Goal: Transaction & Acquisition: Purchase product/service

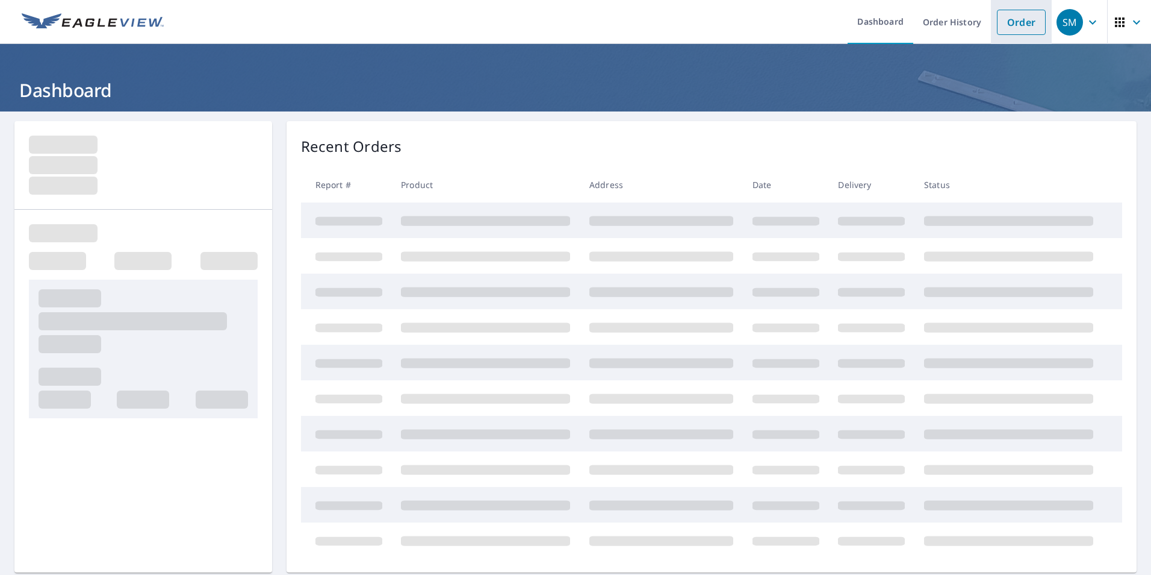
click at [1023, 30] on link "Order" at bounding box center [1021, 22] width 49 height 25
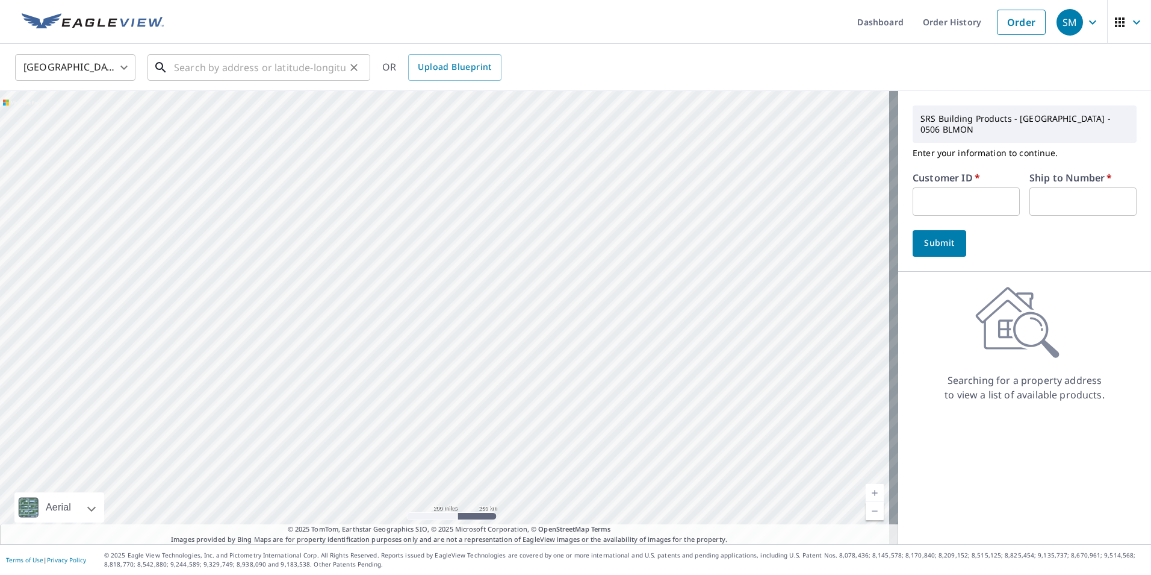
click at [274, 64] on input "text" at bounding box center [260, 68] width 172 height 34
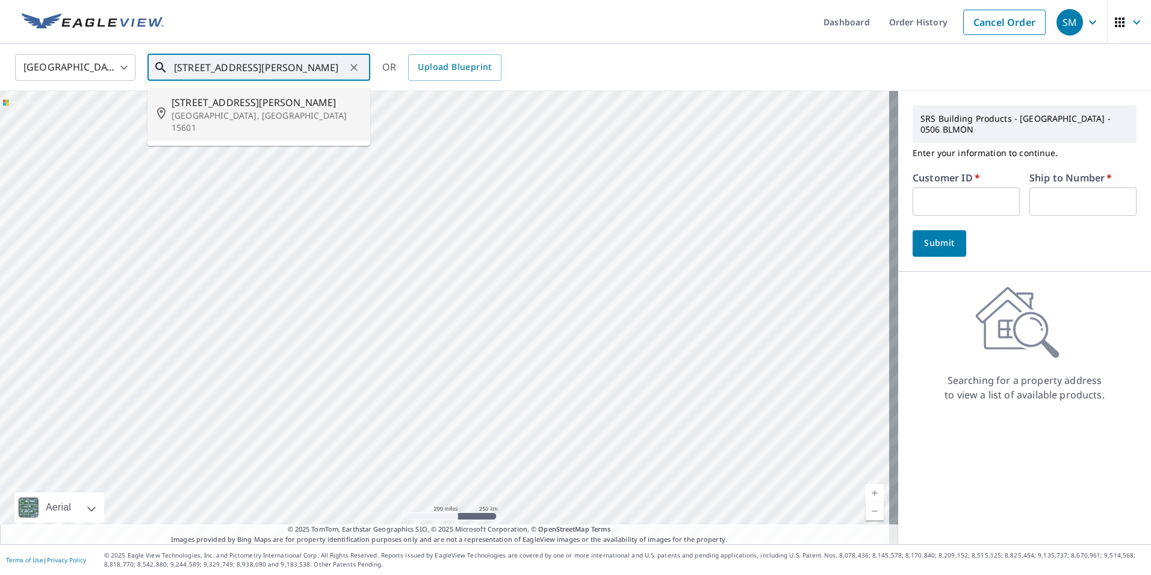
click at [235, 114] on p "[GEOGRAPHIC_DATA], [GEOGRAPHIC_DATA] 15601" at bounding box center [266, 122] width 189 height 24
type input "[STREET_ADDRESS][PERSON_NAME]"
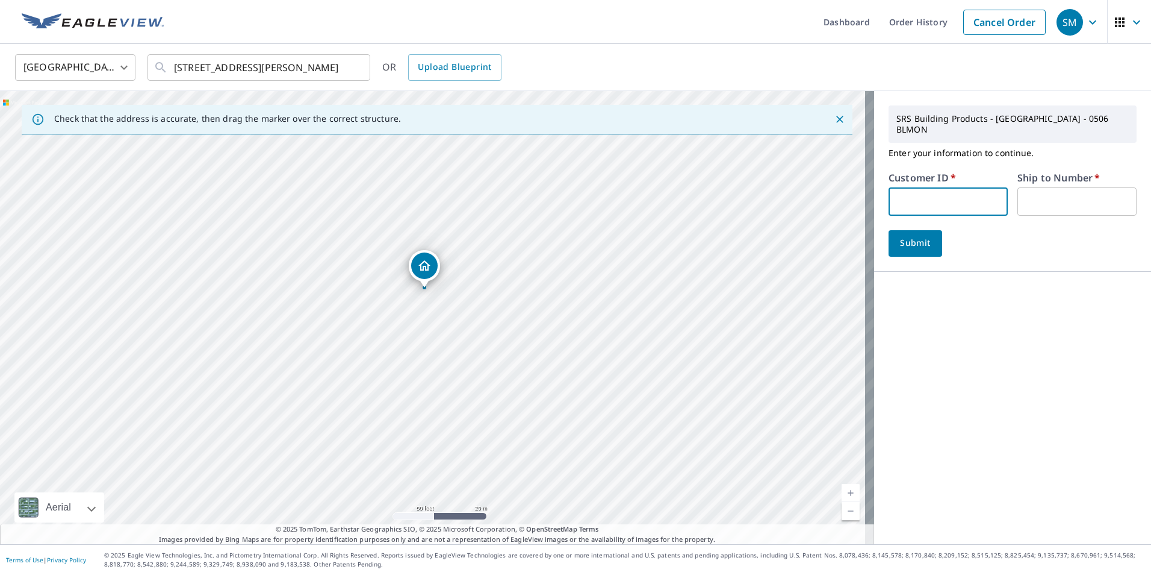
click at [943, 187] on input "text" at bounding box center [948, 201] width 119 height 28
type input "S066714"
click at [1037, 192] on input "text" at bounding box center [1077, 201] width 119 height 28
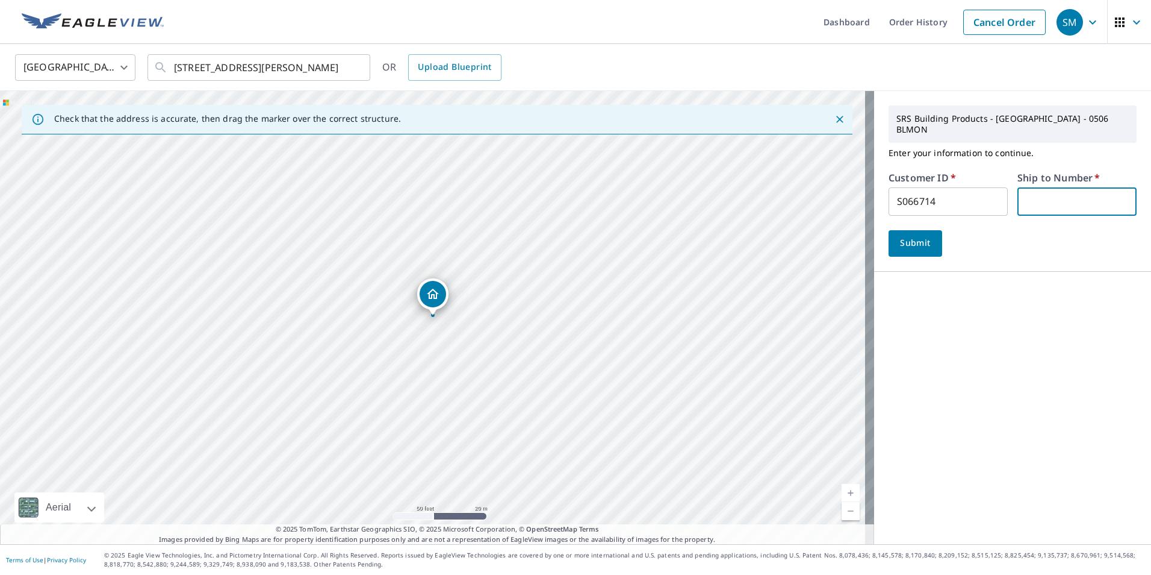
type input "1"
click at [910, 235] on span "Submit" at bounding box center [916, 242] width 34 height 15
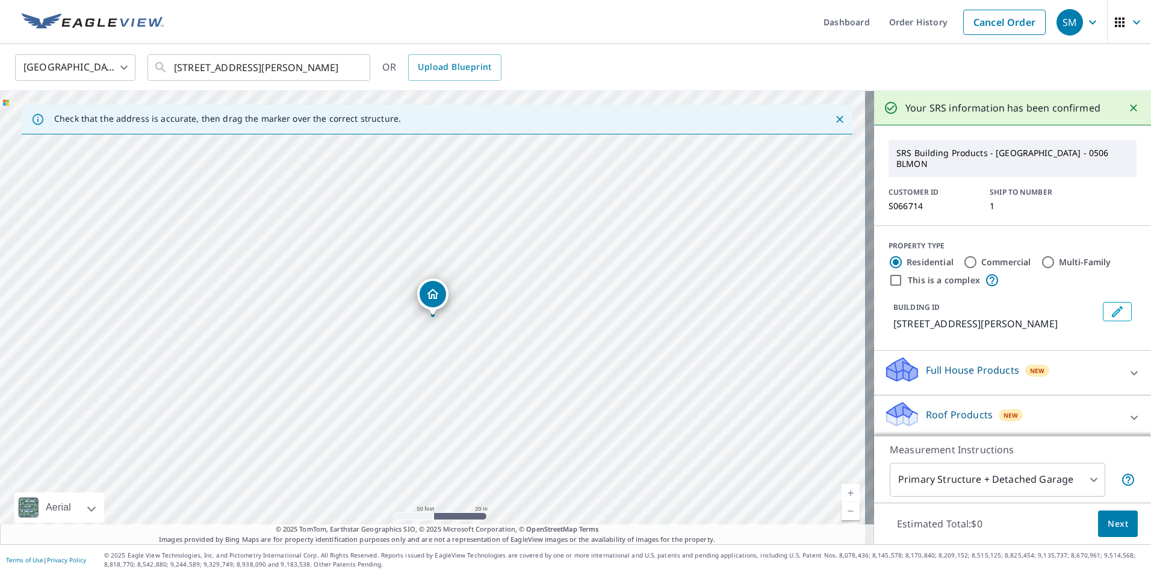
scroll to position [60, 0]
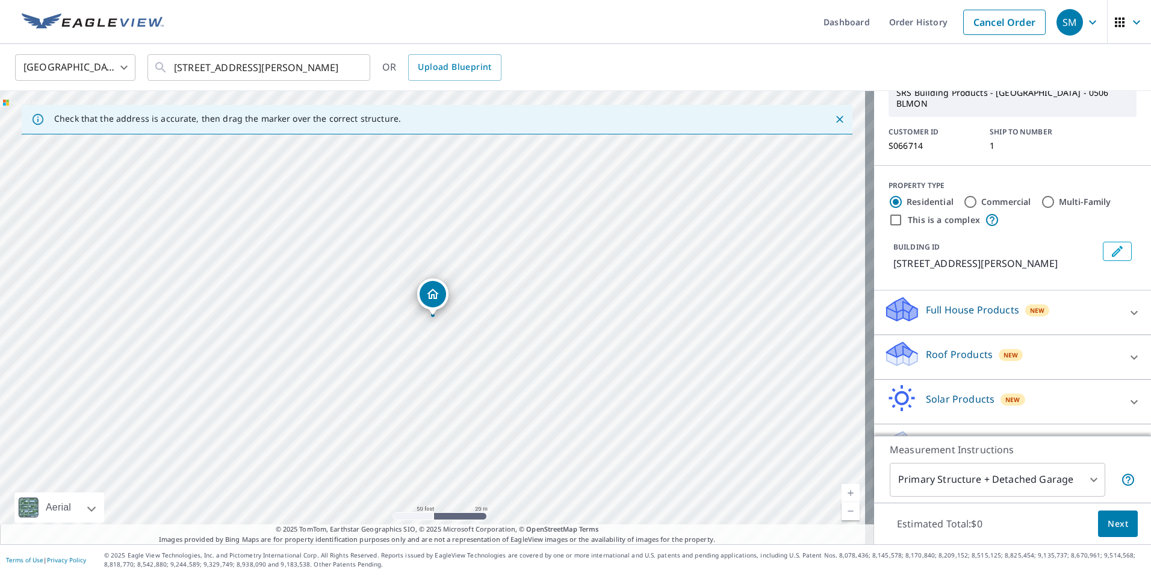
click at [959, 351] on div "Roof Products New" at bounding box center [1002, 357] width 236 height 34
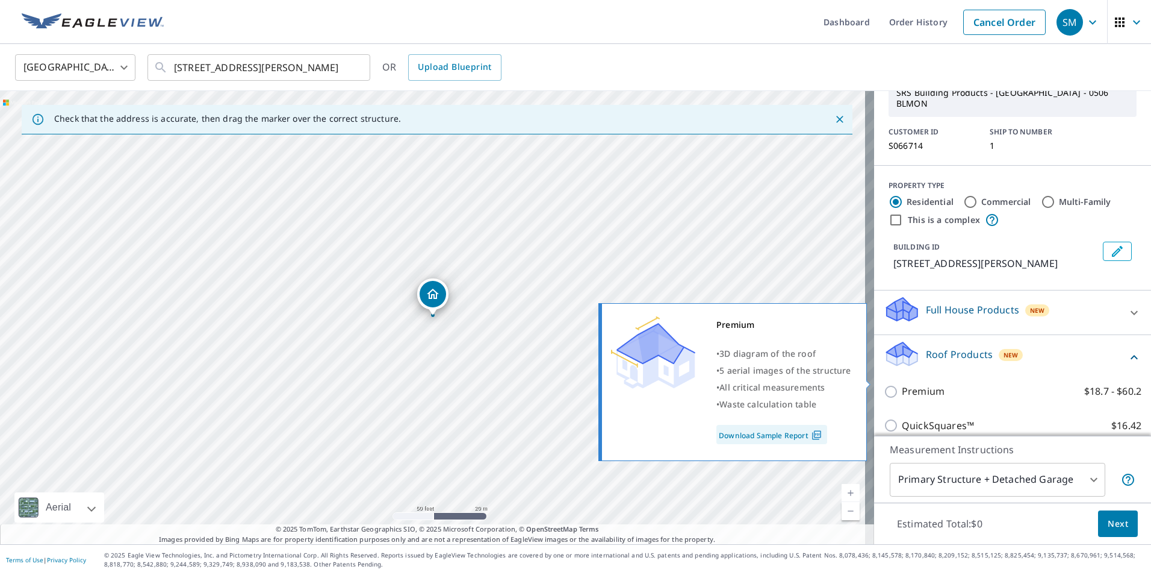
click at [918, 384] on p "Premium" at bounding box center [923, 391] width 43 height 15
click at [902, 384] on input "Premium $18.7 - $60.2" at bounding box center [893, 391] width 18 height 14
checkbox input "true"
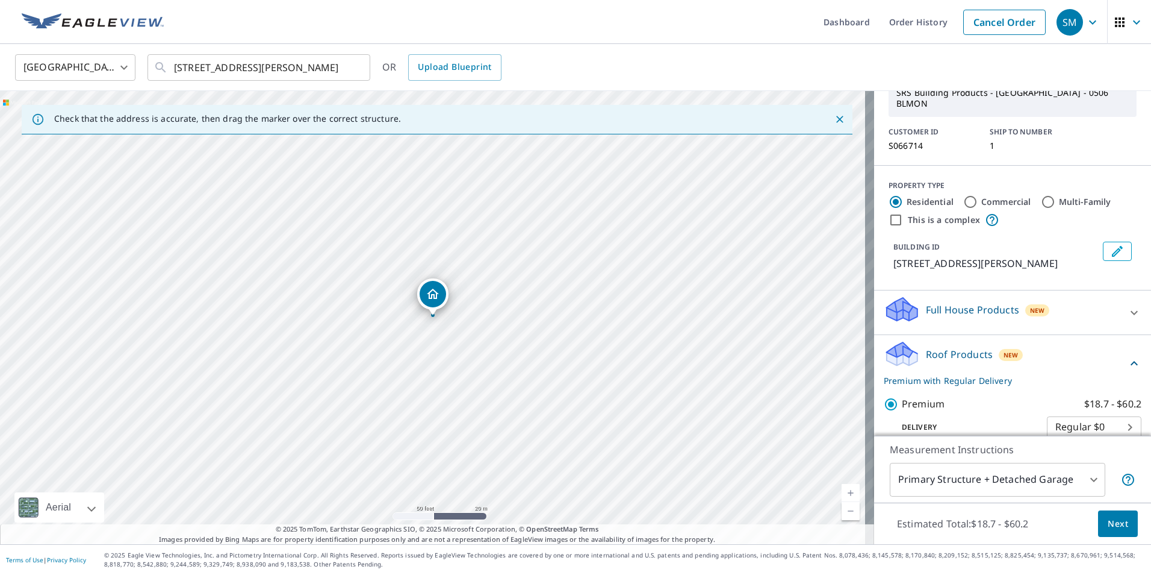
click at [1112, 527] on span "Next" at bounding box center [1118, 523] width 20 height 15
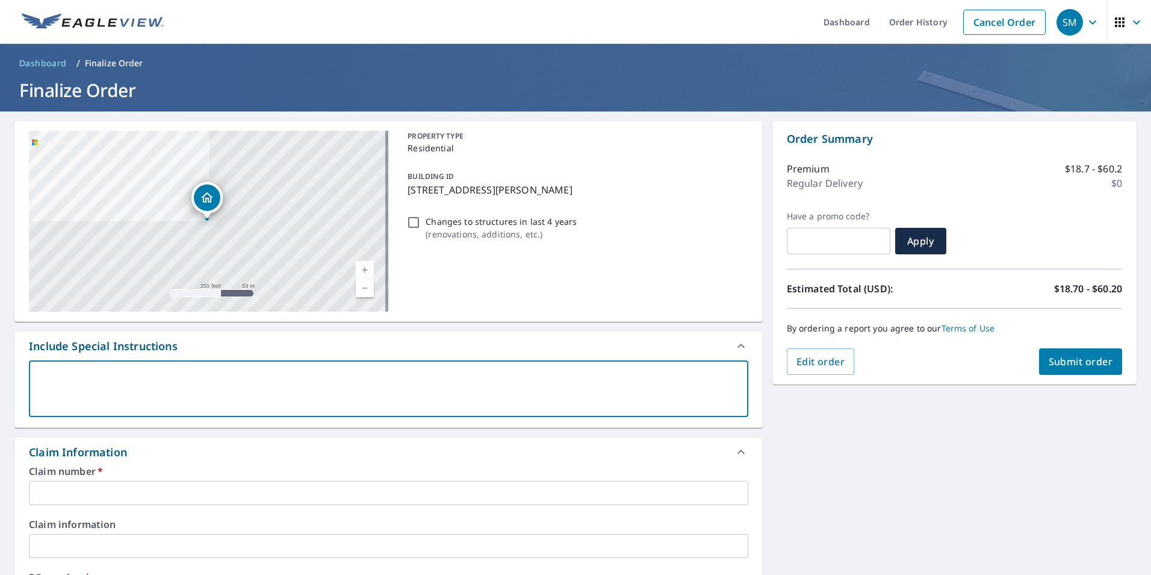
click at [346, 378] on textarea at bounding box center [388, 389] width 703 height 34
type textarea "I"
type textarea "x"
checkbox input "true"
type textarea "IN"
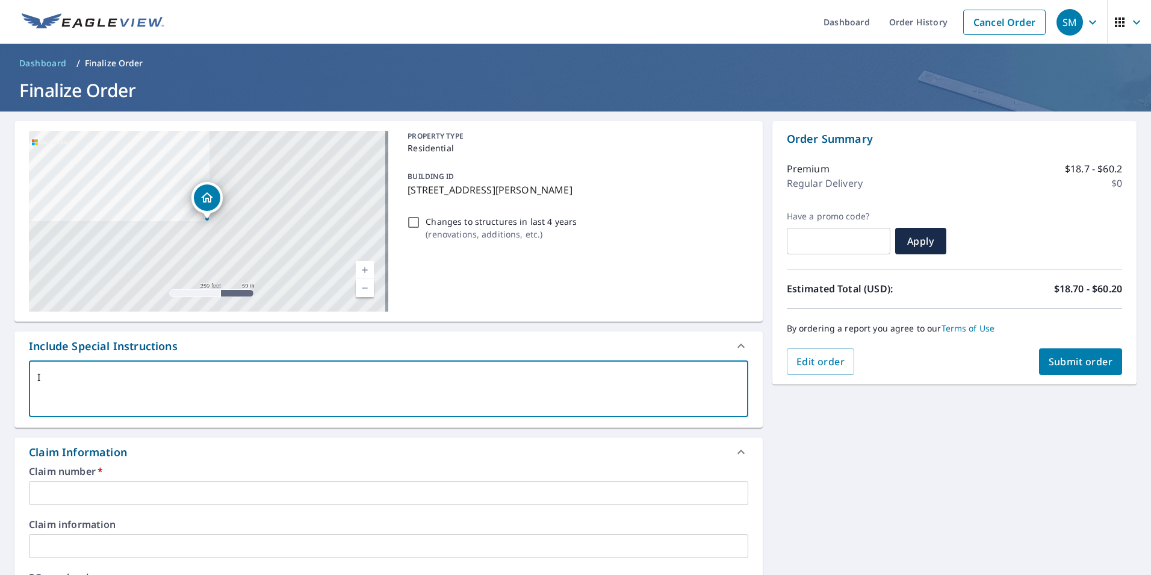
type textarea "x"
checkbox input "true"
type textarea "INC"
type textarea "x"
checkbox input "true"
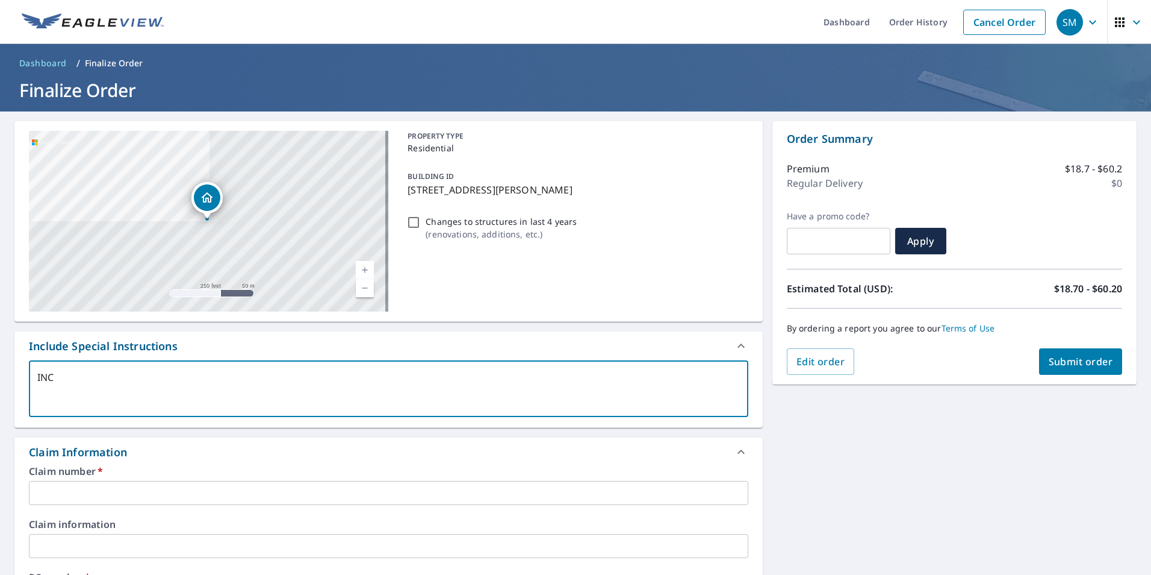
type textarea "INCL"
type textarea "x"
checkbox input "true"
type textarea "INCLU"
type textarea "x"
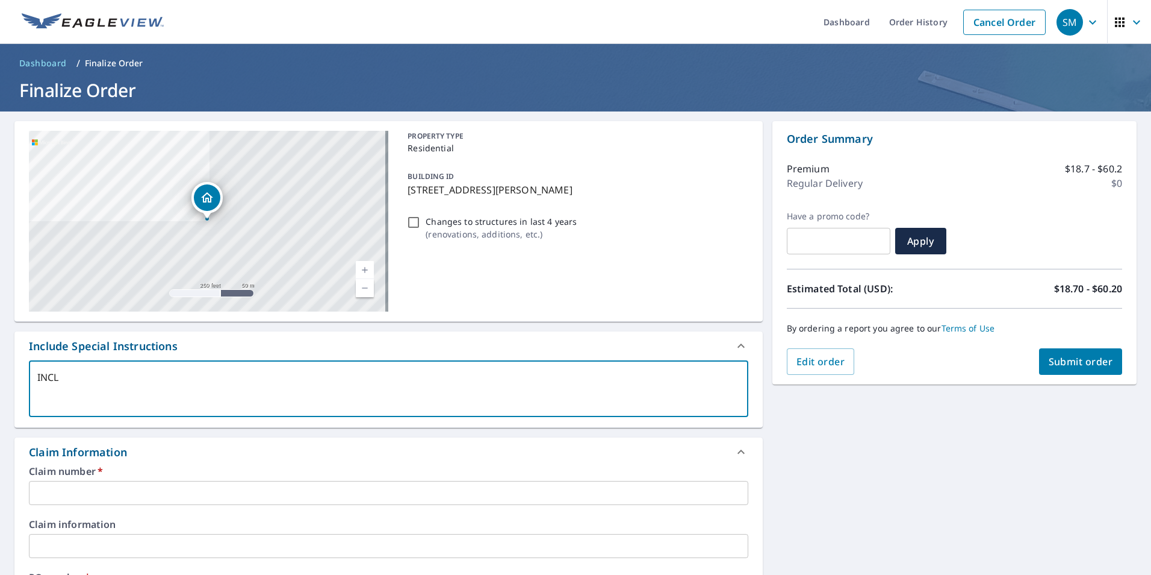
checkbox input "true"
type textarea "INCLUD"
type textarea "x"
checkbox input "true"
type textarea "INCLUDE"
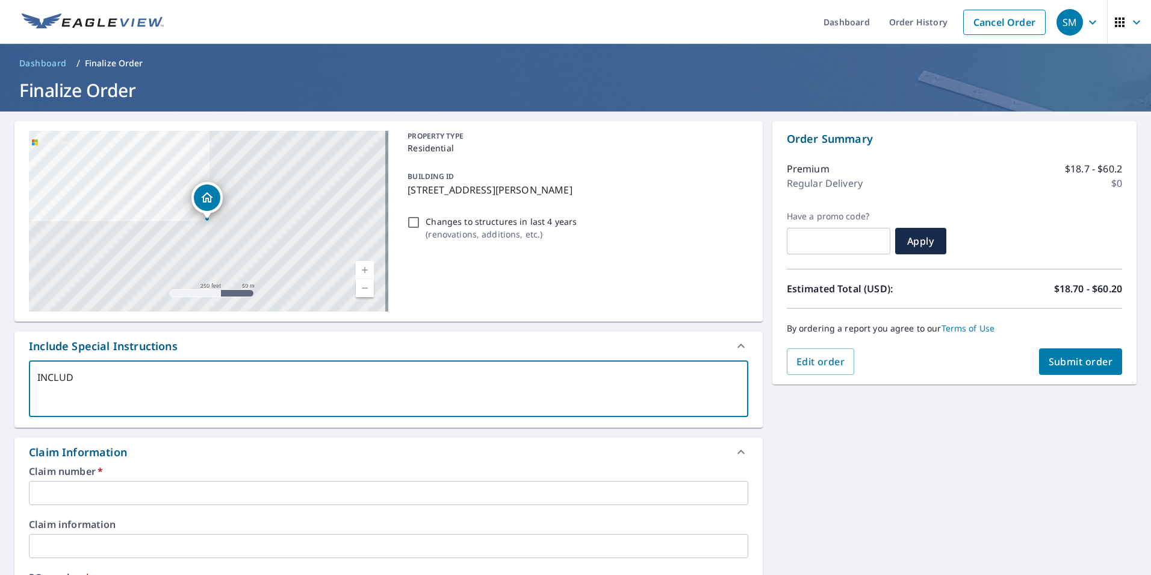
type textarea "x"
checkbox input "true"
type textarea "INCLUDE"
type textarea "x"
checkbox input "true"
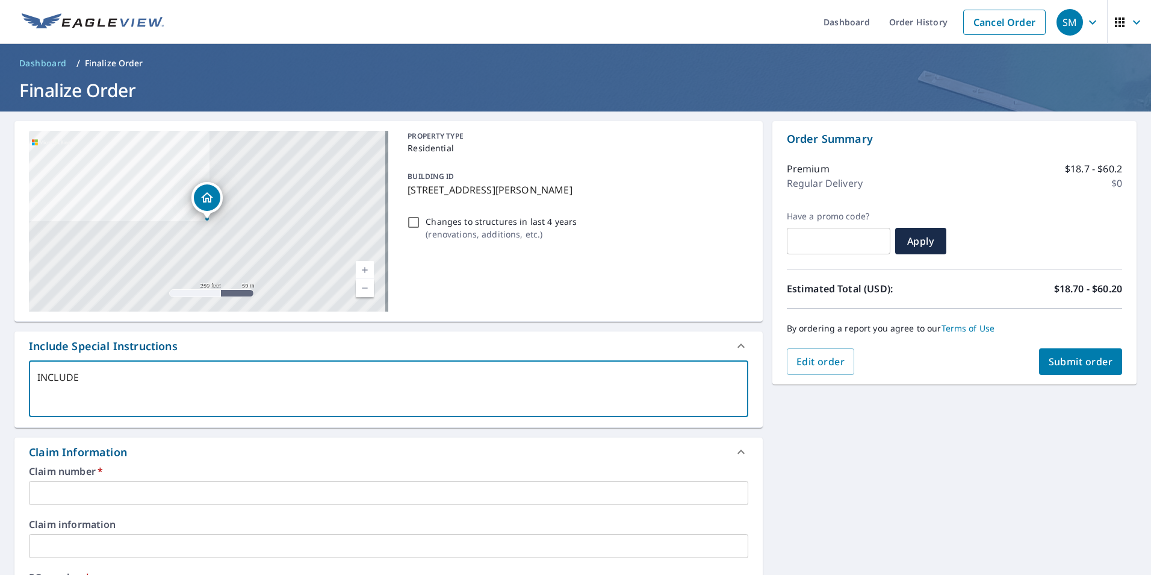
type textarea "INCLUDE G"
type textarea "x"
checkbox input "true"
type textarea "INCLUDE GA"
type textarea "x"
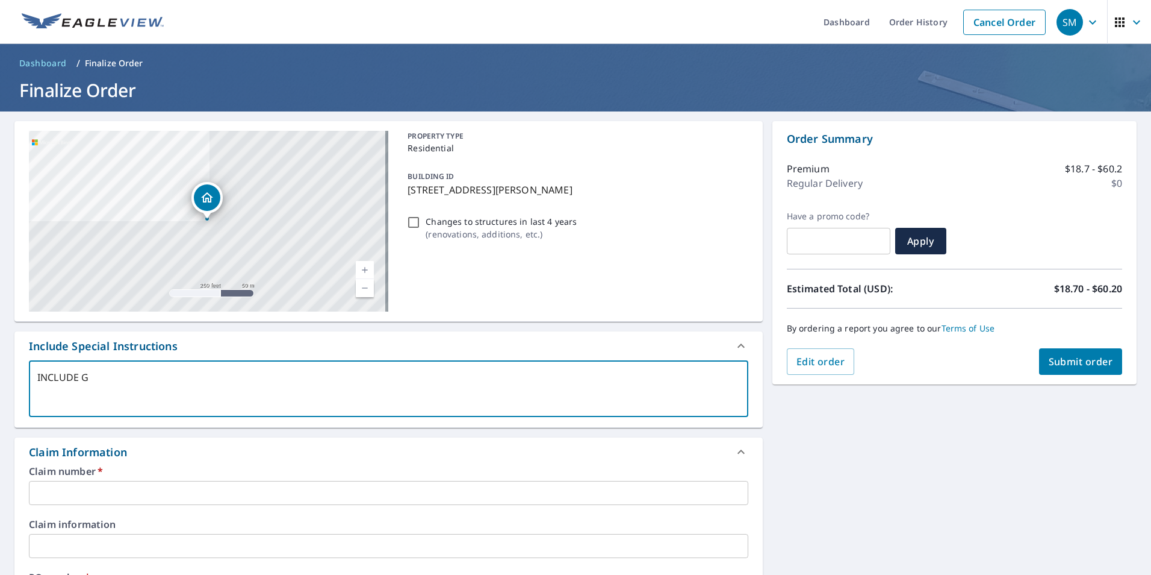
checkbox input "true"
type textarea "INCLUDE GAR"
type textarea "x"
checkbox input "true"
type textarea "INCLUDE GARA"
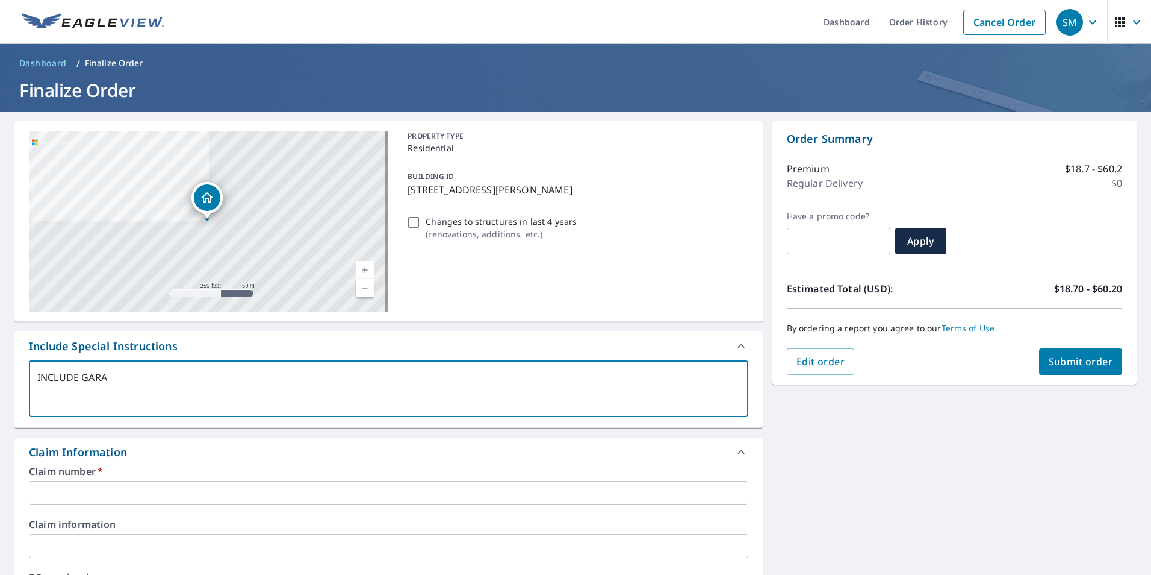
type textarea "x"
checkbox input "true"
type textarea "INCLUDE GARAG"
type textarea "x"
checkbox input "true"
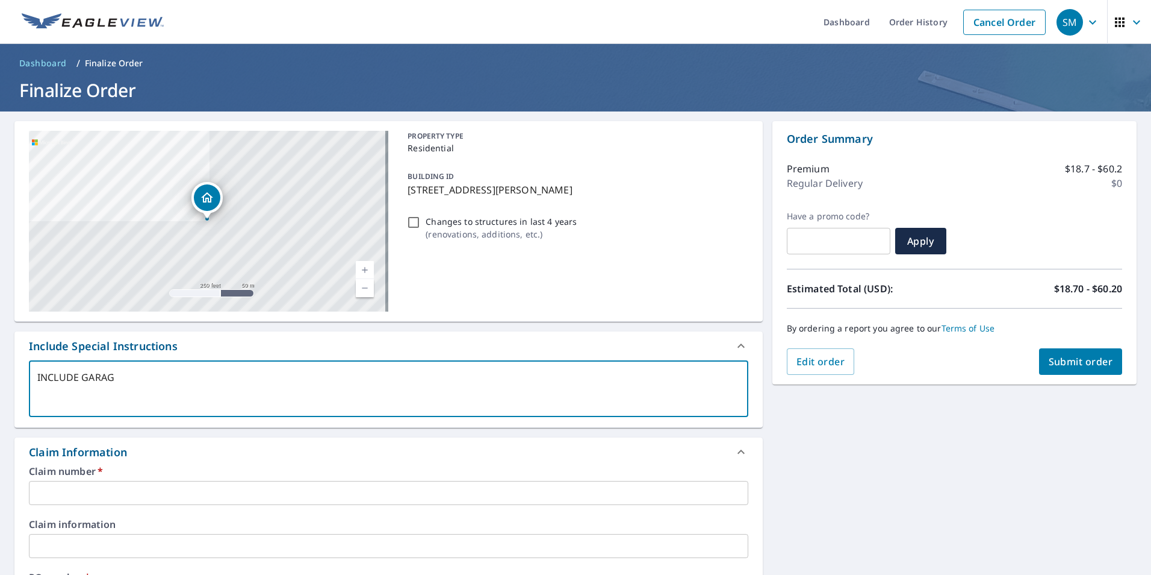
type textarea "INCLUDE GARAGE"
type textarea "x"
checkbox input "true"
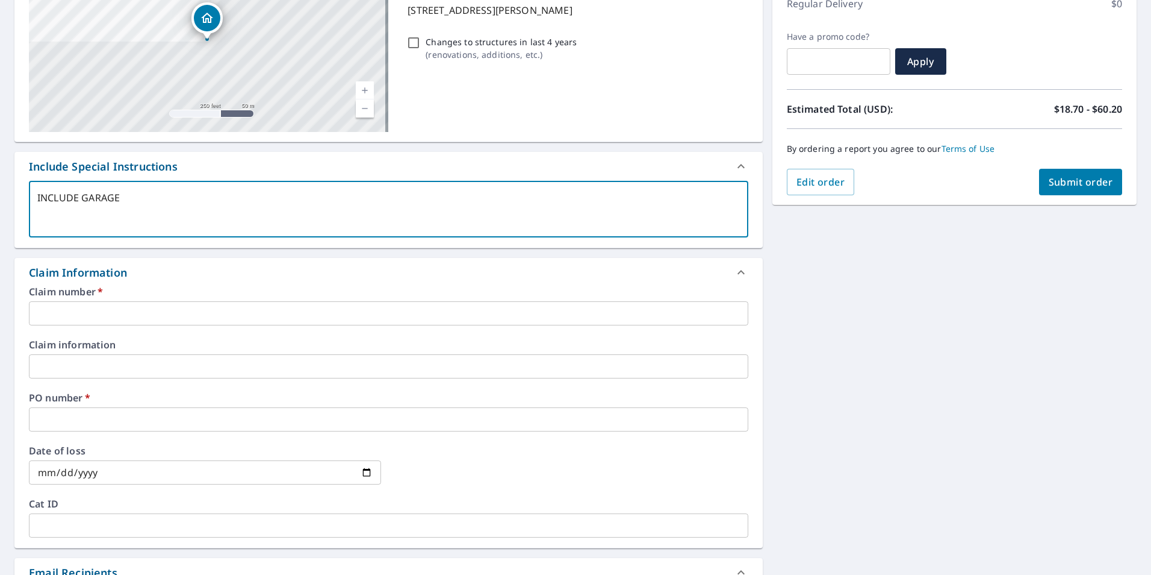
scroll to position [241, 0]
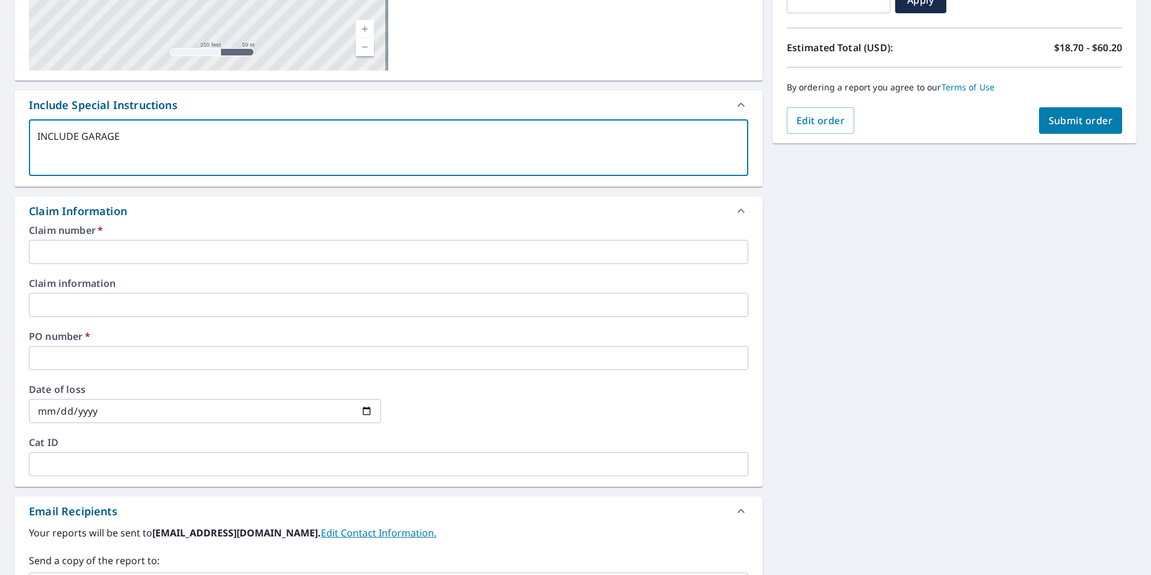
type textarea "INCLUDE GARAGE"
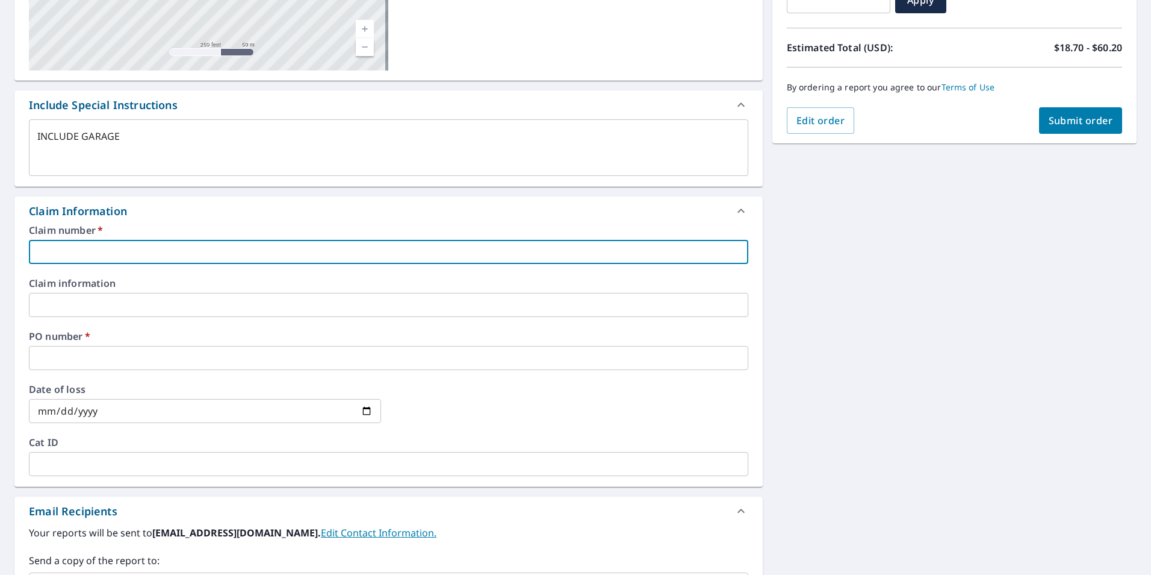
click at [277, 257] on input "text" at bounding box center [389, 252] width 720 height 24
type textarea "x"
type input "S"
checkbox input "true"
type textarea "x"
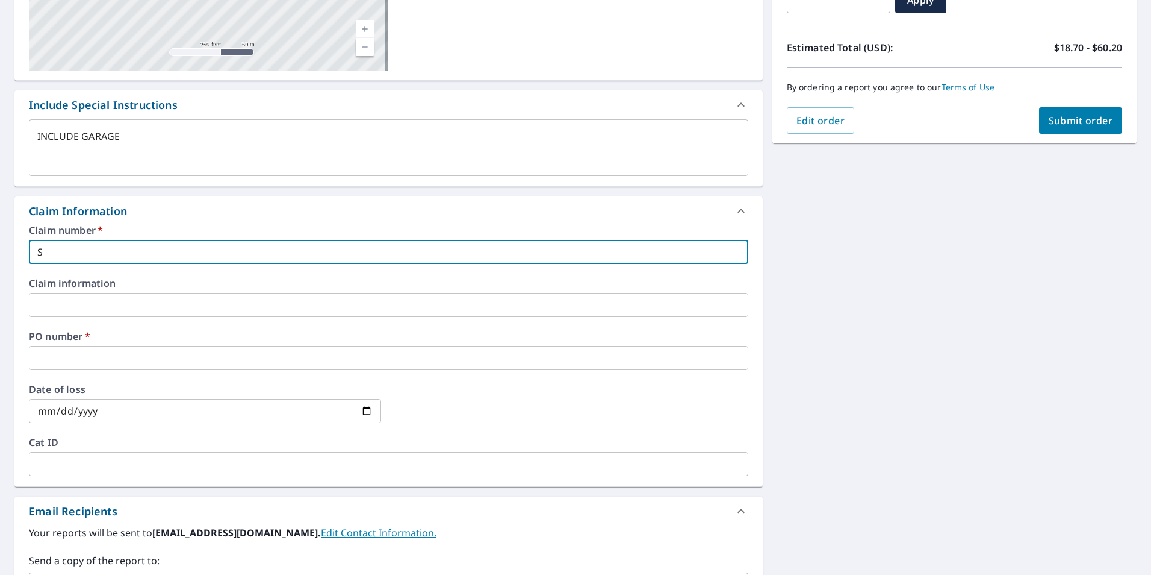
type input "S0"
checkbox input "true"
type textarea "x"
type input "S06"
checkbox input "true"
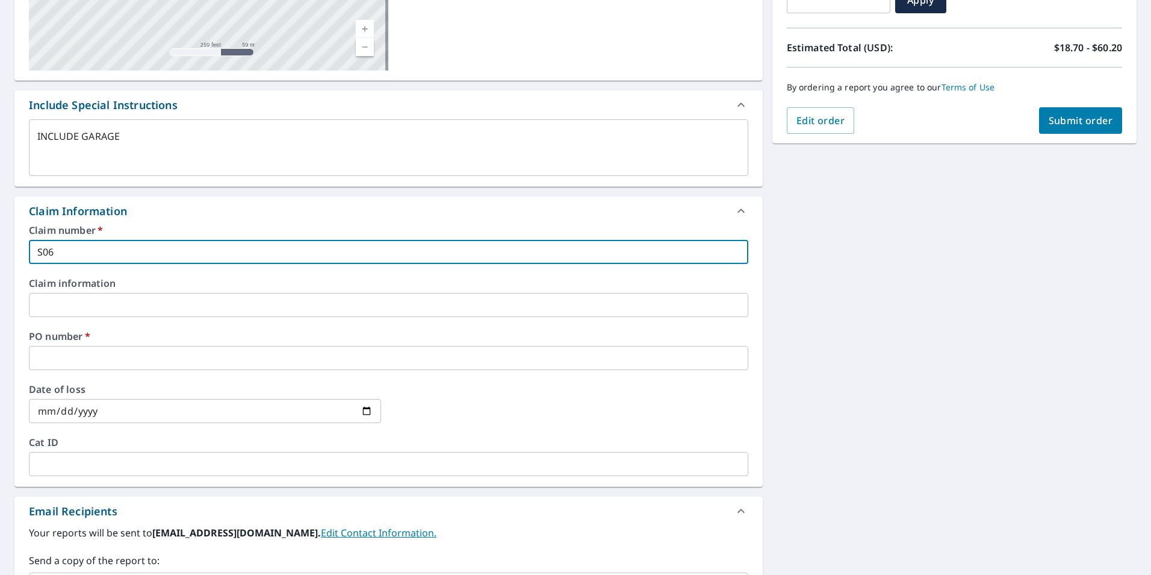
type textarea "x"
type input "S066"
checkbox input "true"
type textarea "x"
type input "S0667"
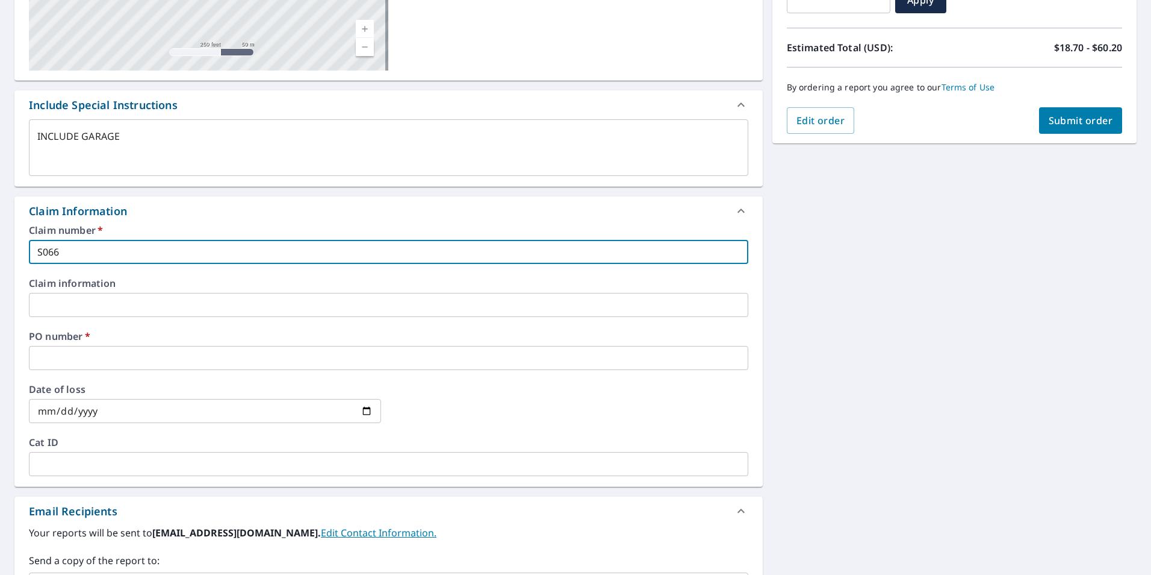
checkbox input "true"
type textarea "x"
type input "S06671"
checkbox input "true"
type textarea "x"
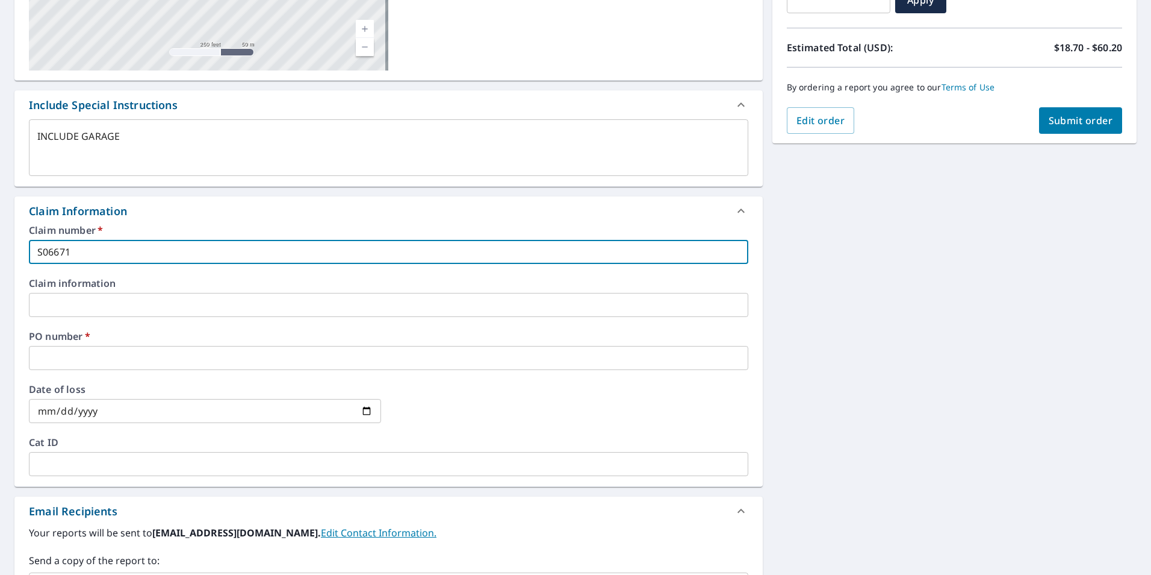
type input "S066714"
checkbox input "true"
type input "S066714"
click at [286, 358] on input "text" at bounding box center [389, 358] width 720 height 24
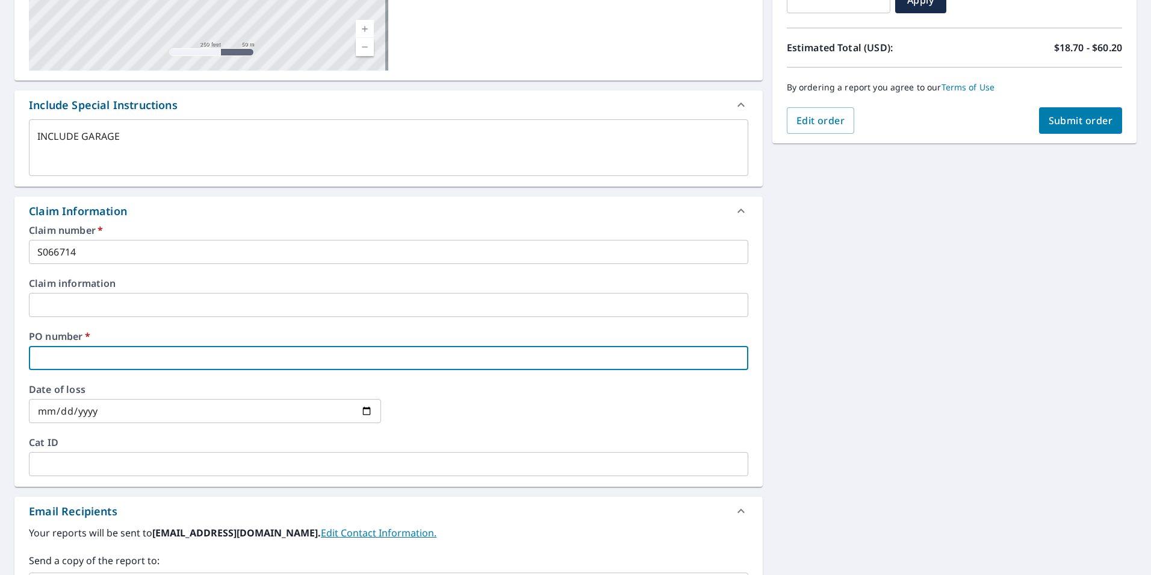
type textarea "x"
type input "7"
checkbox input "true"
type textarea "x"
type input "72"
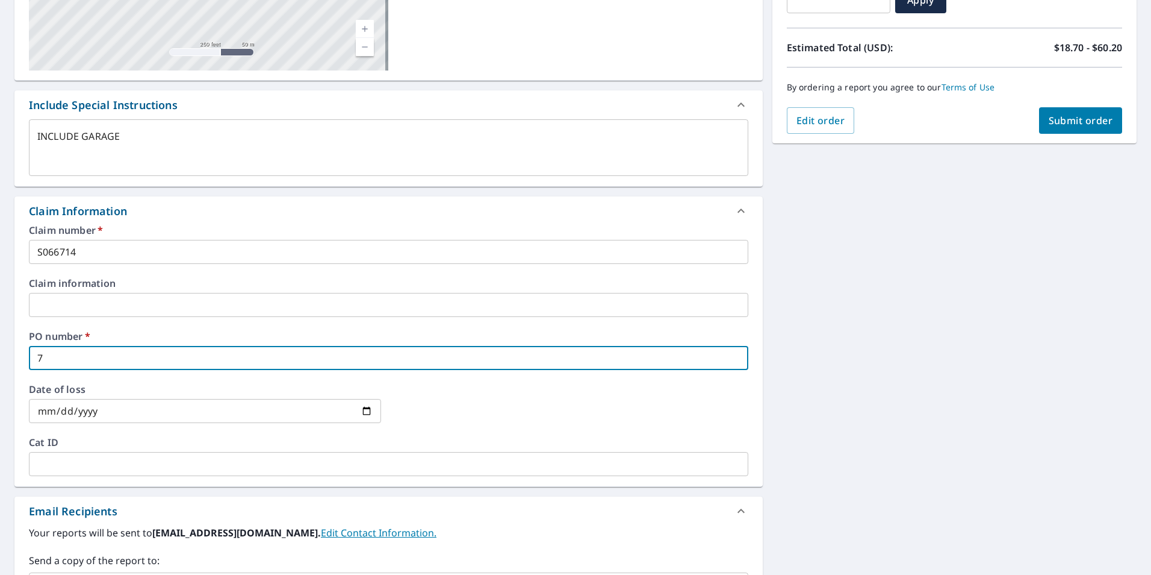
checkbox input "true"
type textarea "x"
type input "723"
checkbox input "true"
type textarea "x"
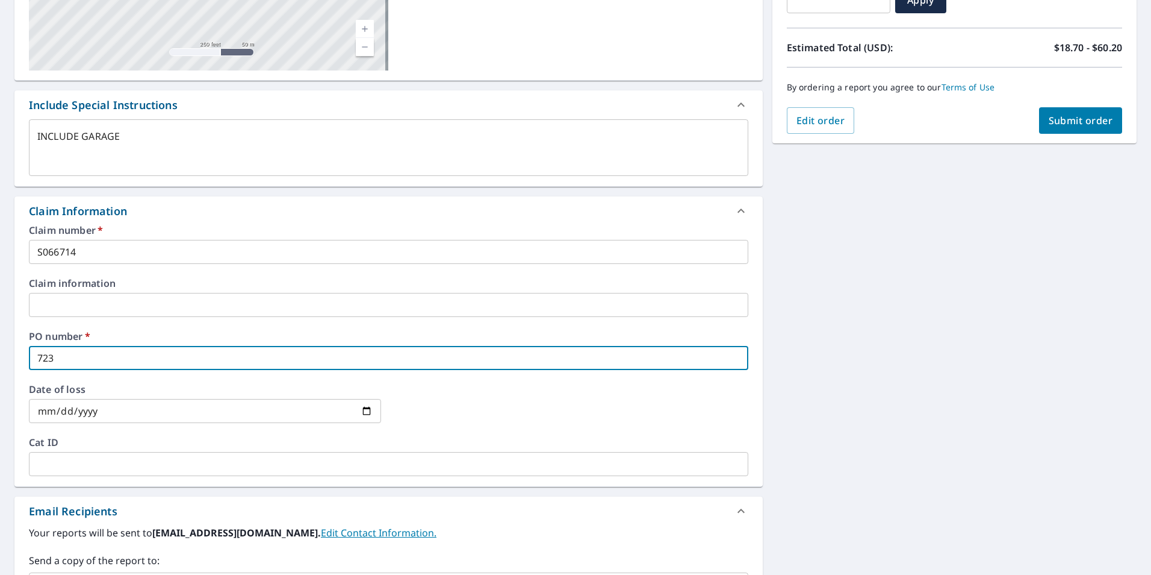
type input "723"
checkbox input "true"
type textarea "x"
type input "723 M"
checkbox input "true"
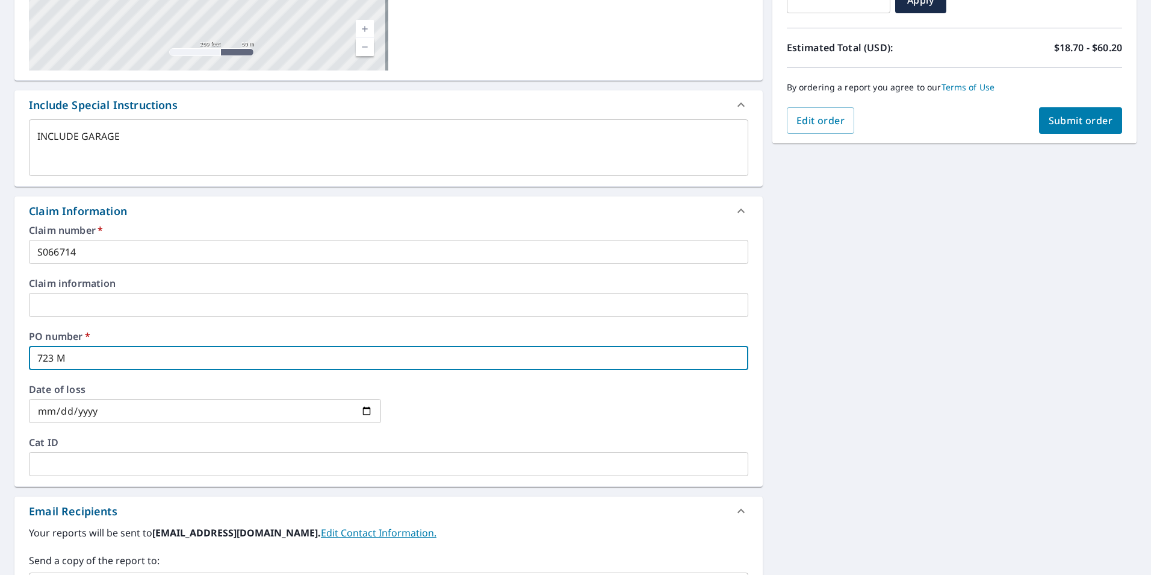
type textarea "x"
type input "723 MA"
checkbox input "true"
type textarea "x"
type input "723 MAC"
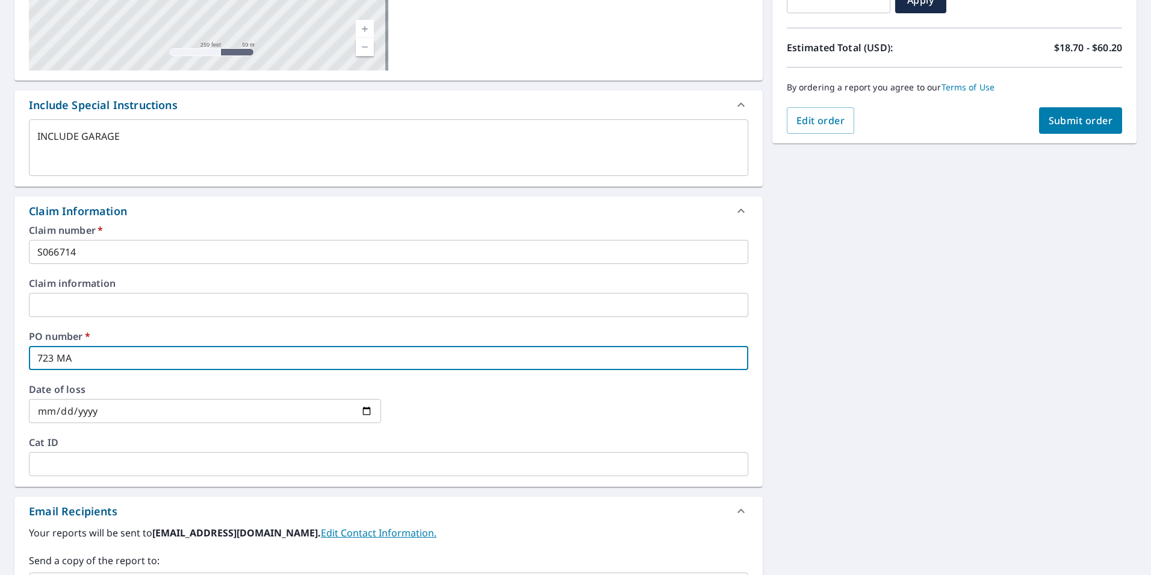
checkbox input "true"
type textarea "x"
type input "723 [PERSON_NAME]"
checkbox input "true"
type textarea "x"
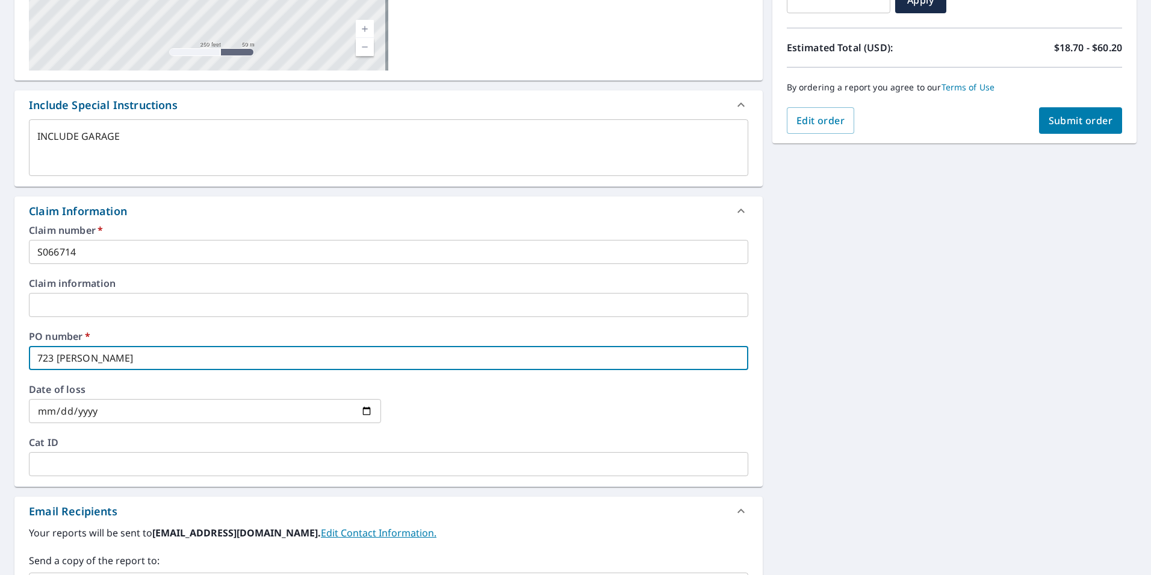
type input "723 [PERSON_NAME]"
checkbox input "true"
type textarea "x"
type input "723 [PERSON_NAME] S"
checkbox input "true"
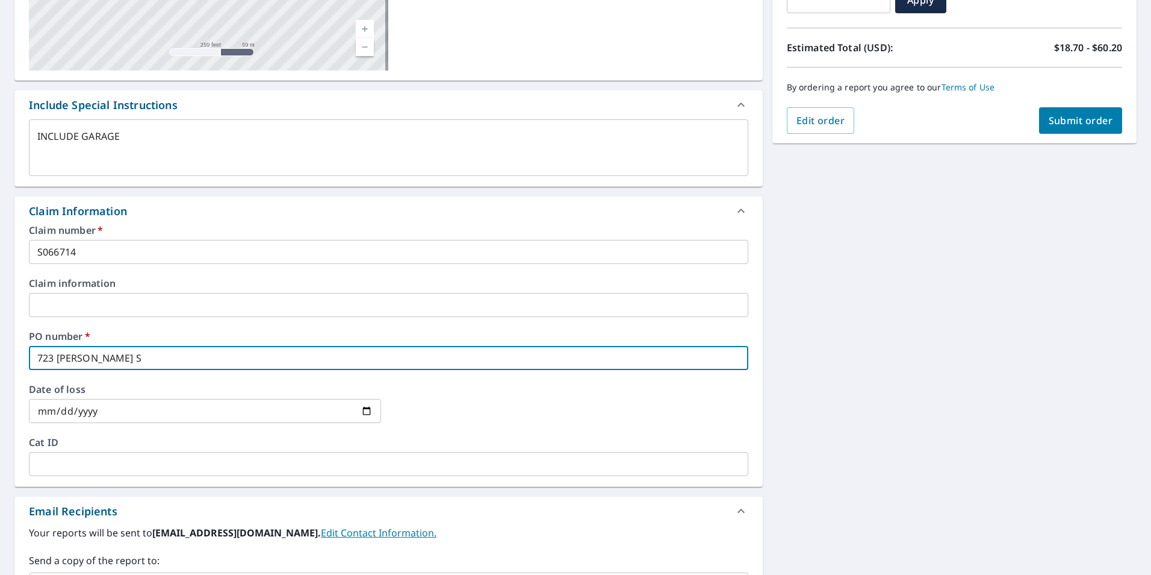
type textarea "x"
type input "[STREET_ADDRESS][PERSON_NAME]"
checkbox input "true"
type textarea "x"
type input "[STREET_ADDRESS][PERSON_NAME],"
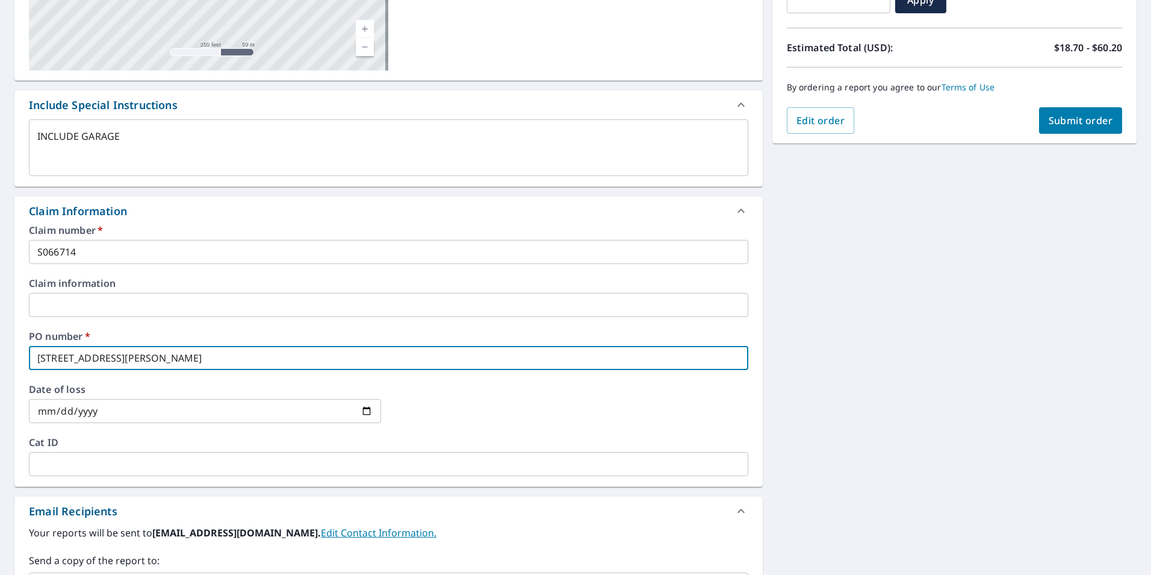
checkbox input "true"
type textarea "x"
type input "[STREET_ADDRESS][PERSON_NAME],"
checkbox input "true"
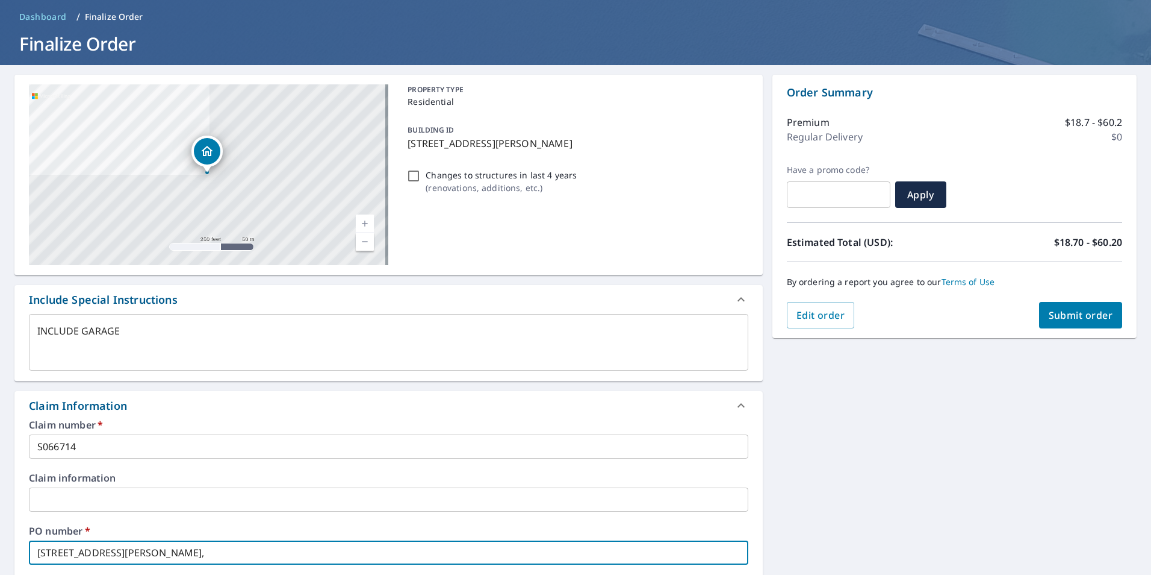
scroll to position [181, 0]
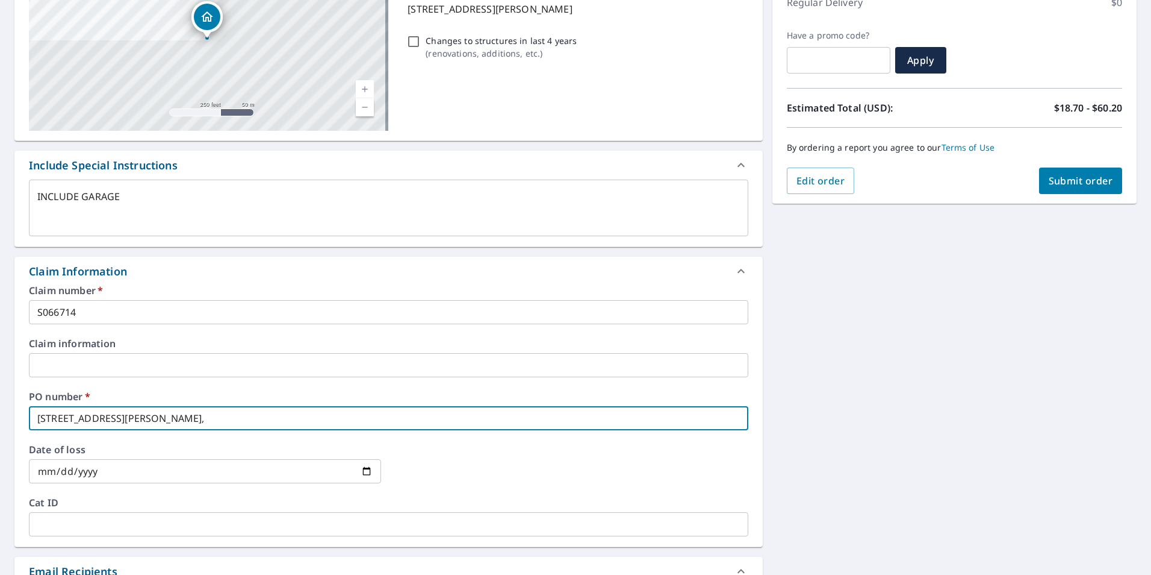
type textarea "x"
type input "[STREET_ADDRESS][PERSON_NAME]"
checkbox input "true"
type textarea "x"
type input "[STREET_ADDRESS][PERSON_NAME]"
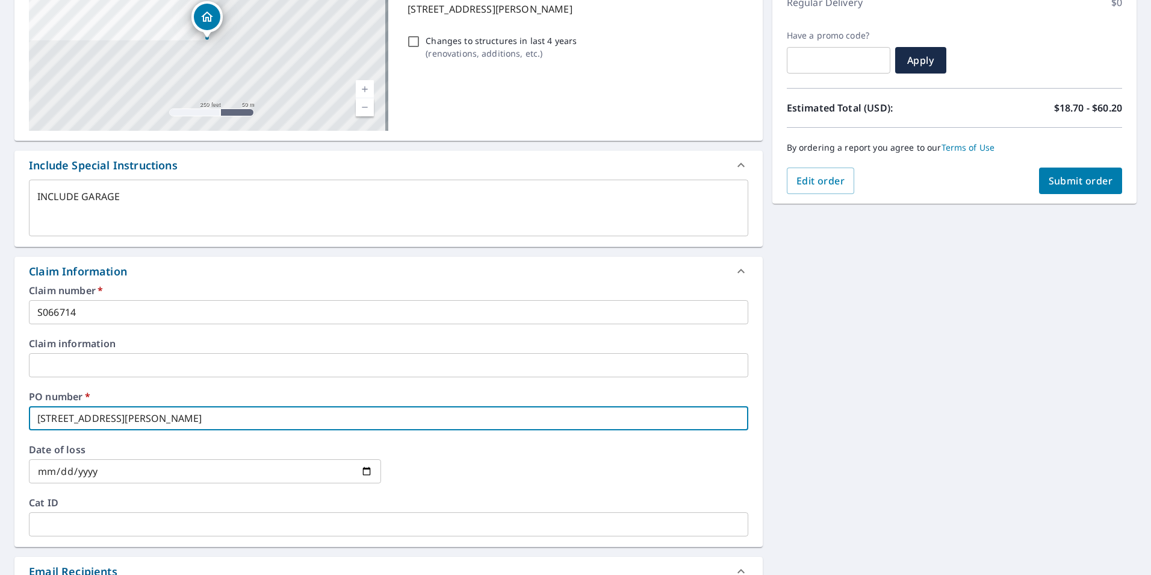
checkbox input "true"
type textarea "x"
type input "[STREET_ADDRESS][PERSON_NAME]"
checkbox input "true"
type input "[STREET_ADDRESS][PERSON_NAME]"
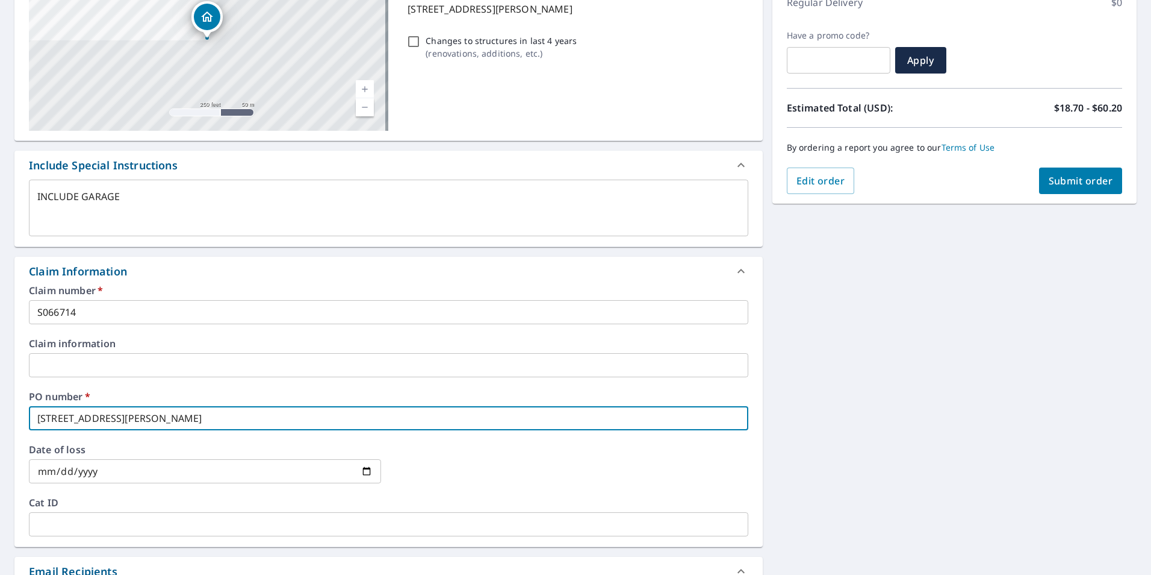
type textarea "x"
checkbox input "true"
type textarea "x"
type input "[STREET_ADDRESS][PERSON_NAME]"
checkbox input "true"
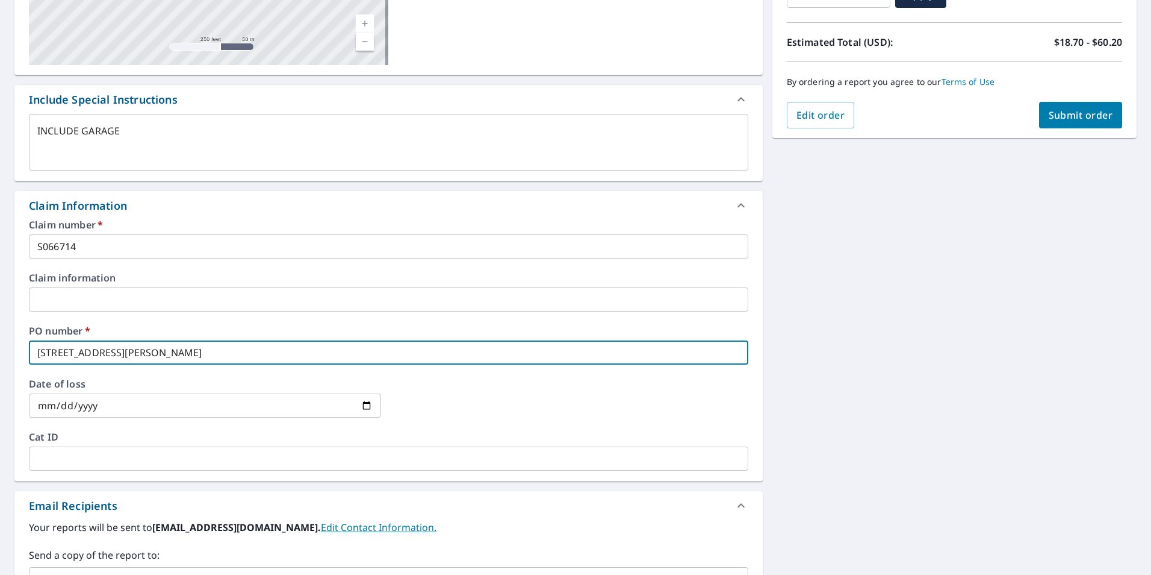
scroll to position [451, 0]
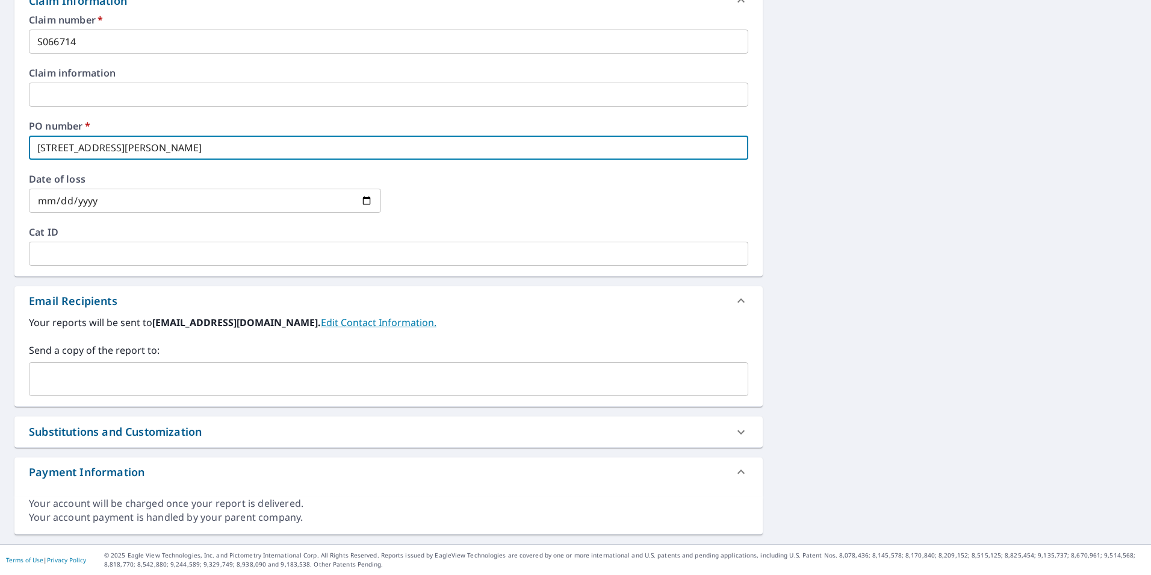
type input "[STREET_ADDRESS][PERSON_NAME]"
click at [302, 376] on input "text" at bounding box center [379, 378] width 691 height 23
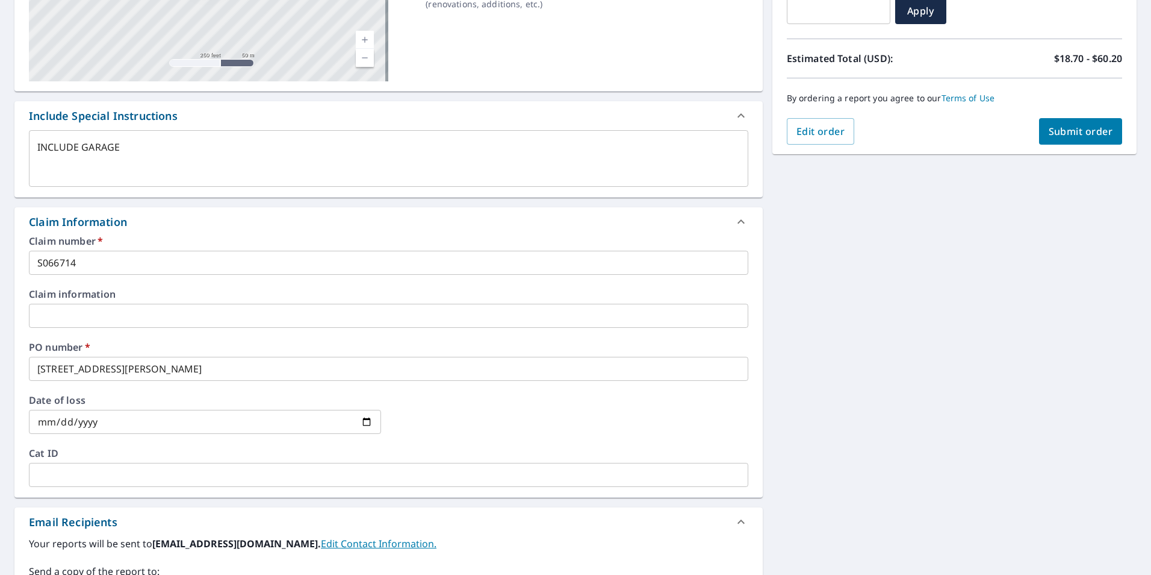
scroll to position [210, 0]
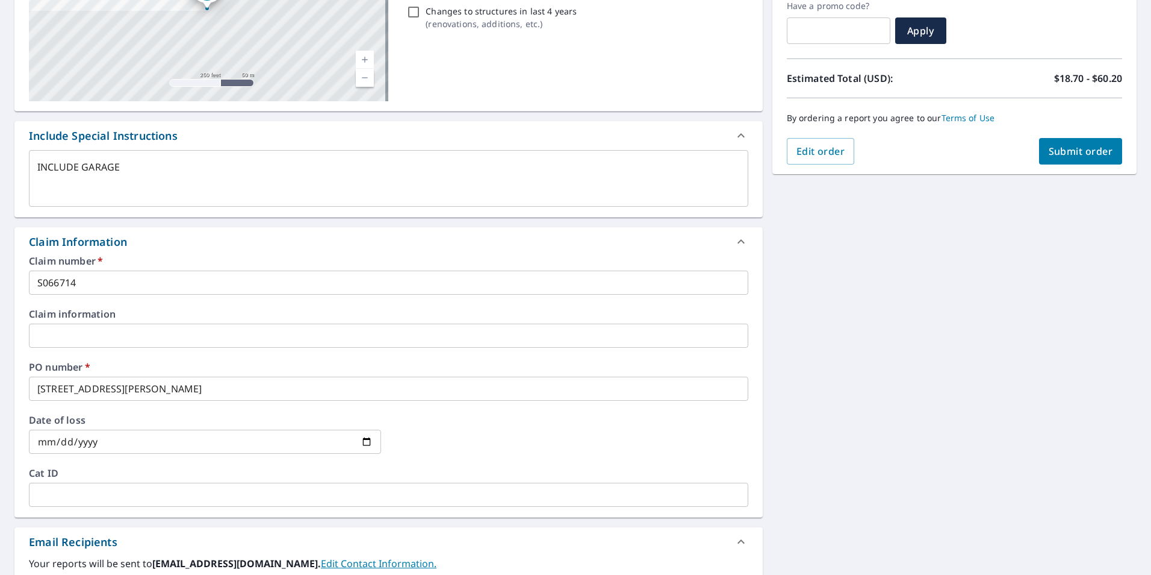
type input "[PERSON_NAME][EMAIL_ADDRESS][PERSON_NAME][DOMAIN_NAME]"
type textarea "x"
checkbox input "true"
click at [1073, 155] on span "Submit order" at bounding box center [1081, 151] width 64 height 13
type textarea "x"
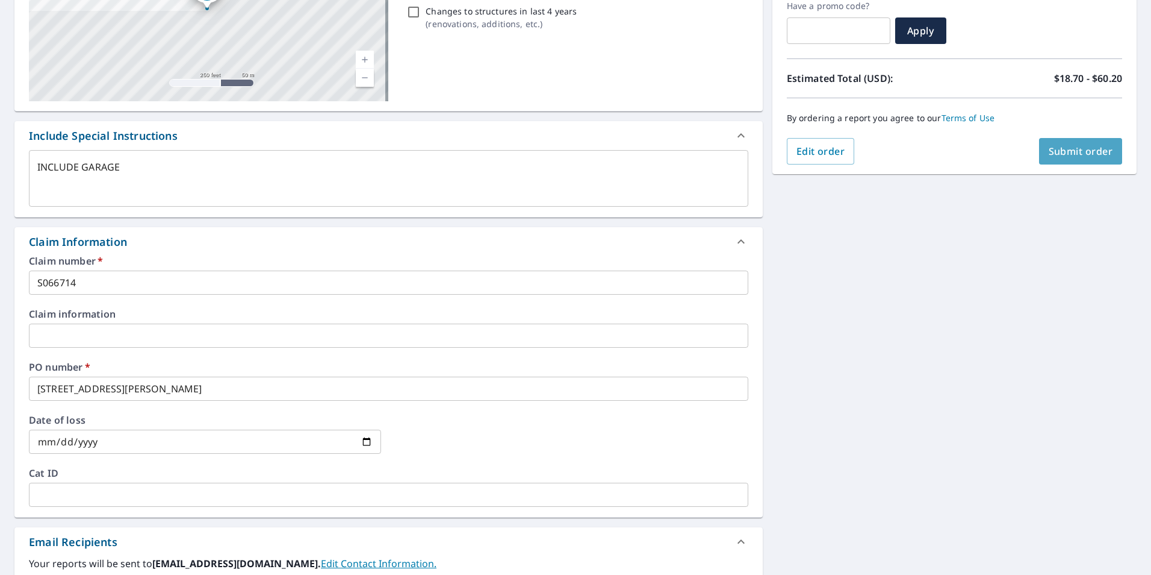
checkbox input "true"
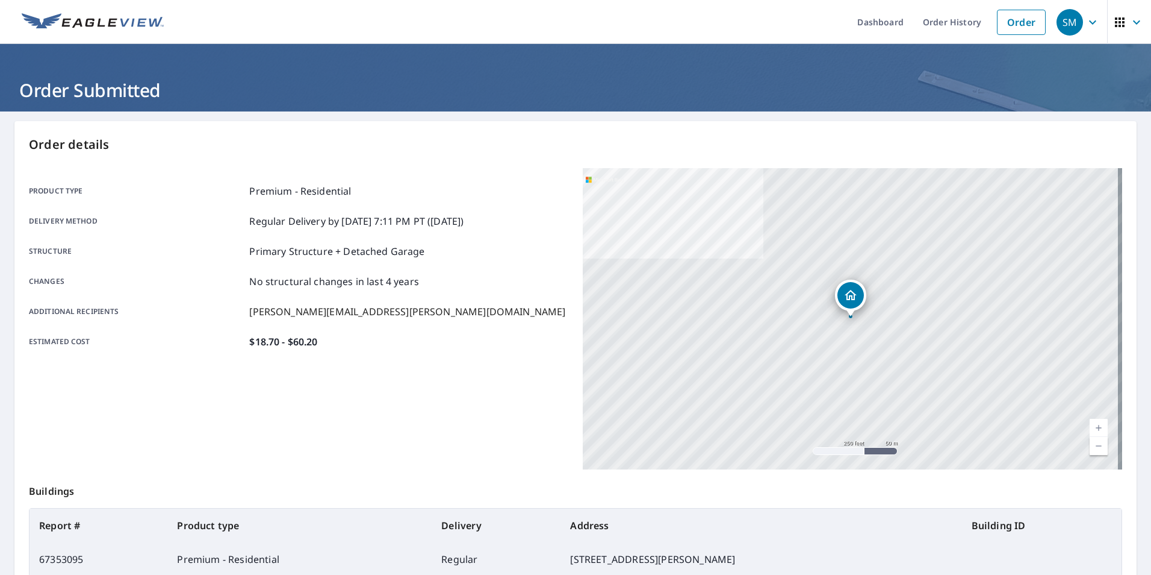
click at [1086, 23] on icon "button" at bounding box center [1093, 22] width 14 height 14
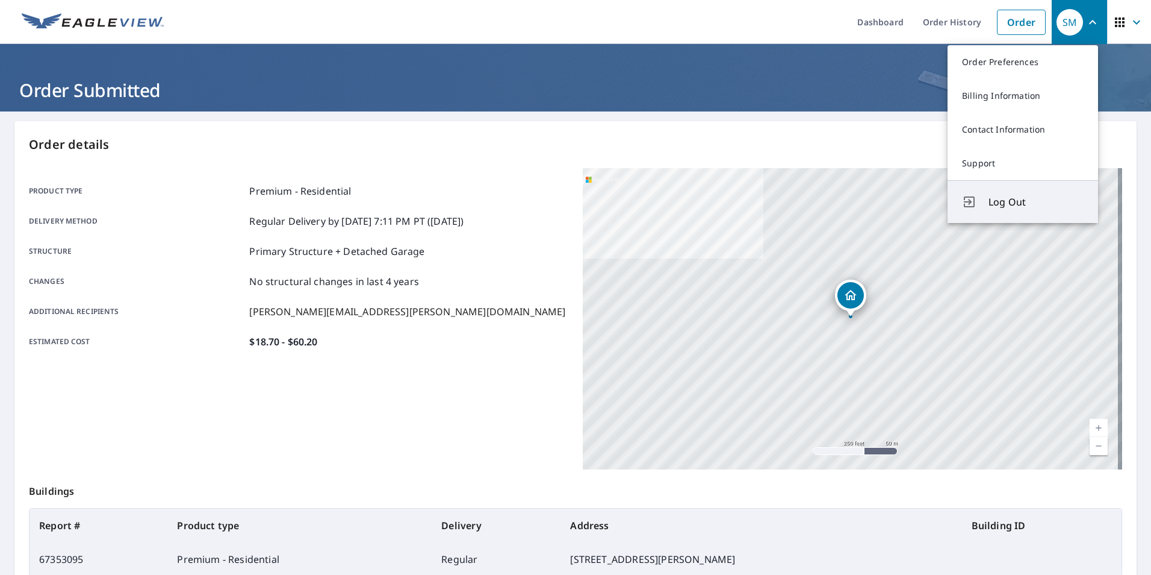
click at [1027, 207] on span "Log Out" at bounding box center [1036, 202] width 95 height 14
